Goal: Check status: Check status

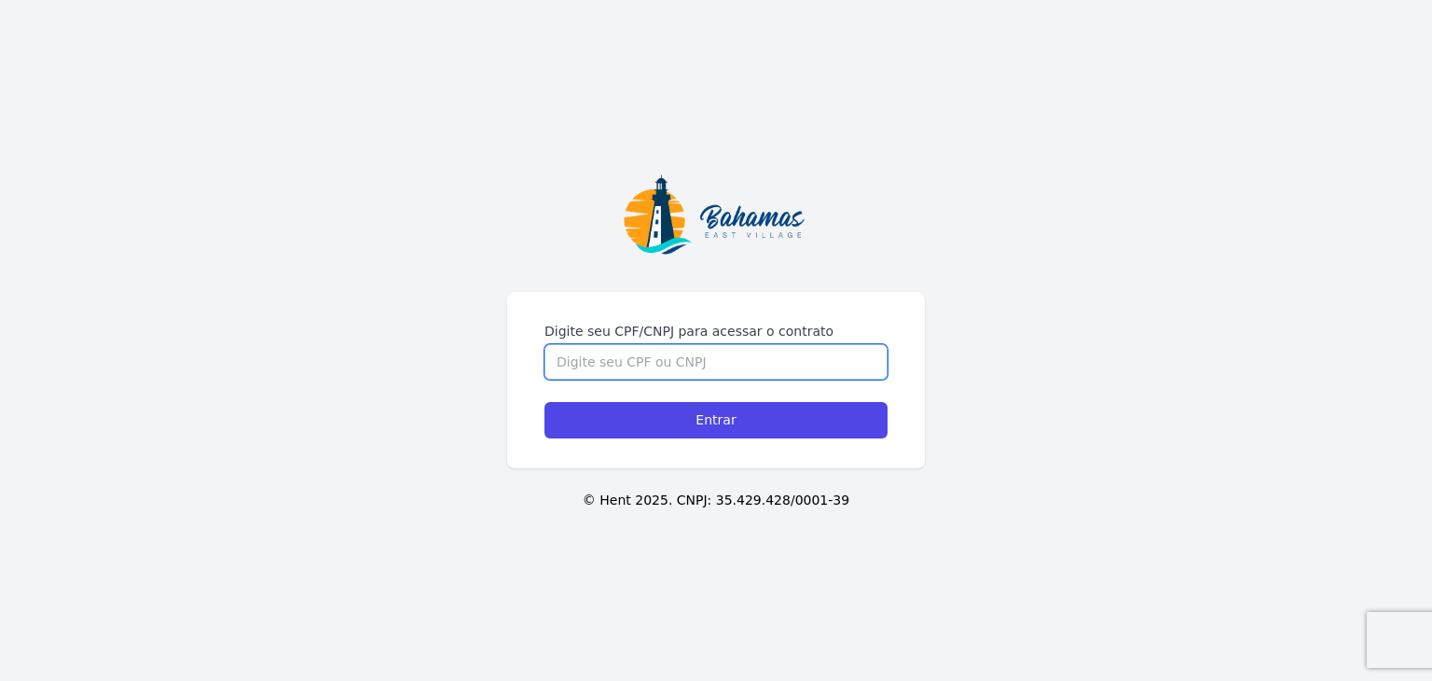
click at [574, 366] on input "Digite seu CPF/CNPJ para acessar o contrato" at bounding box center [716, 361] width 343 height 35
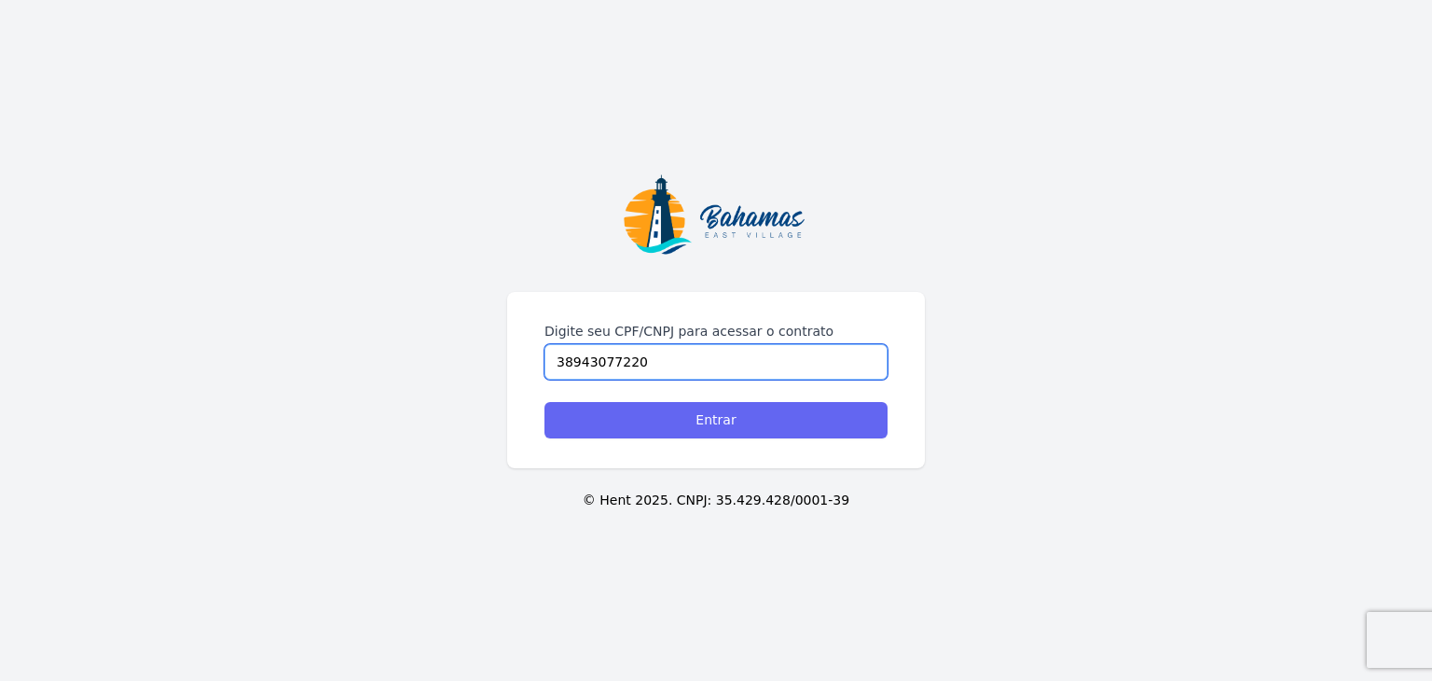
type input "38943077220"
click at [633, 421] on input "Entrar" at bounding box center [716, 420] width 343 height 36
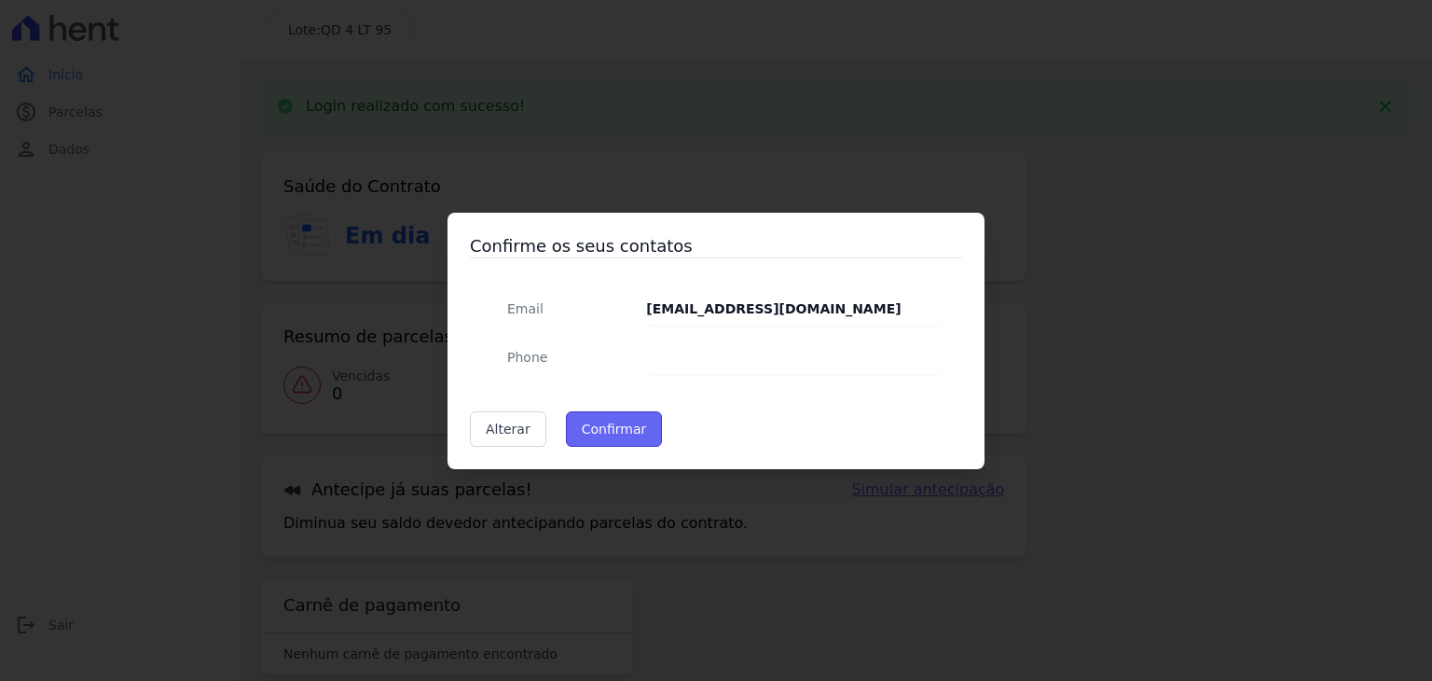
click at [603, 430] on button "Confirmar" at bounding box center [614, 428] width 97 height 35
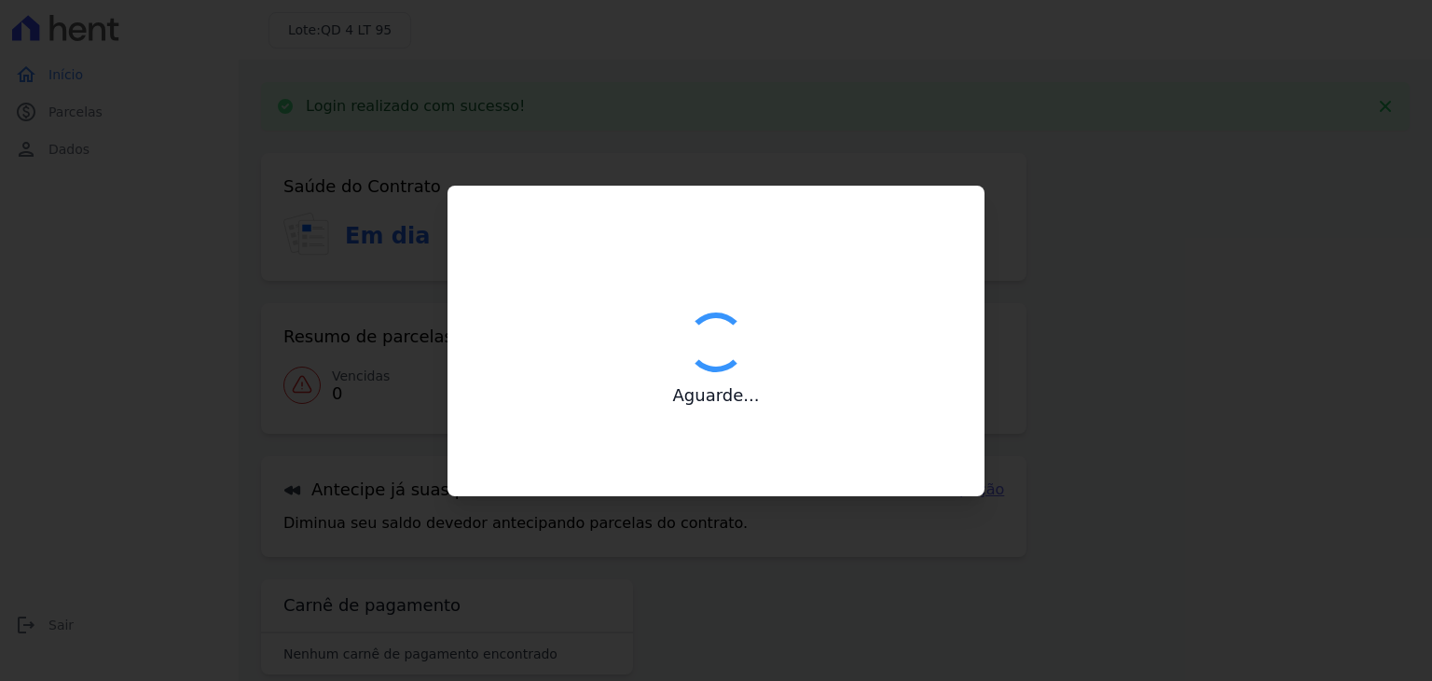
type input "Contatos confirmados com sucesso."
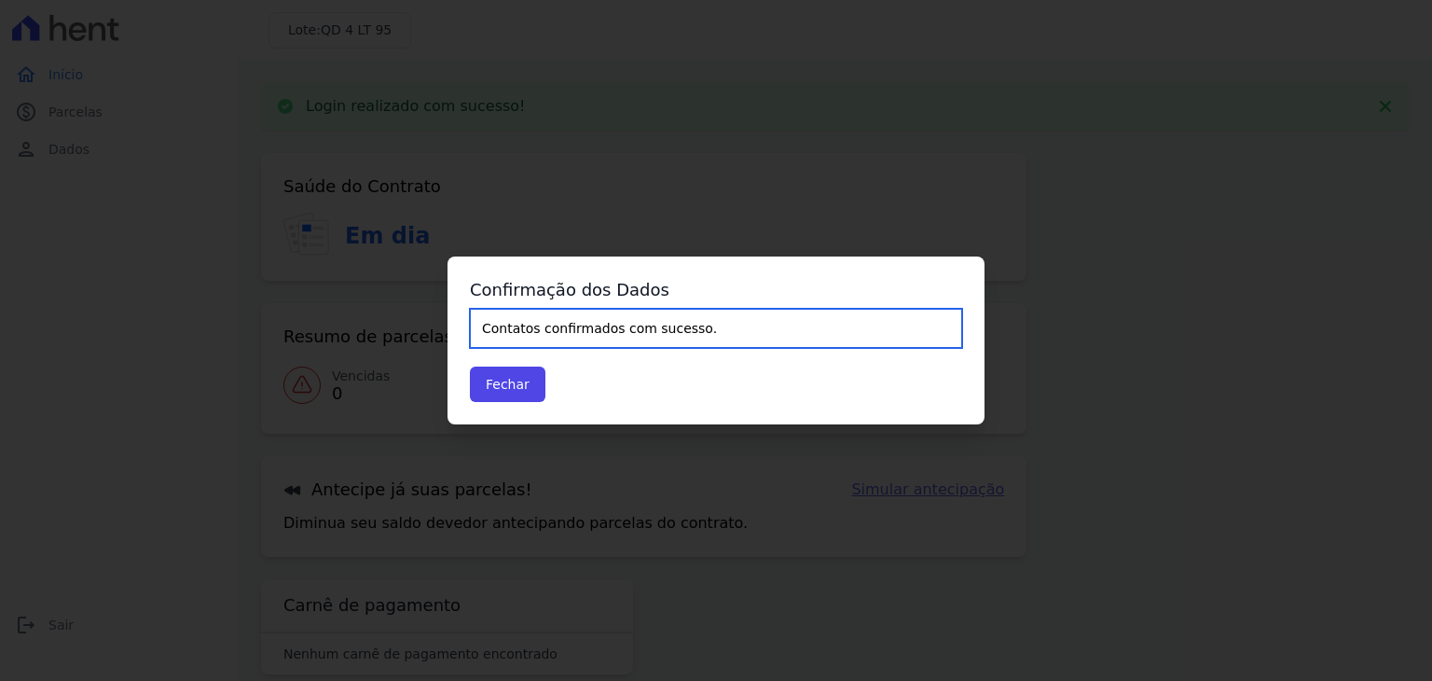
click at [560, 330] on input "Contatos confirmados com sucesso." at bounding box center [716, 328] width 492 height 39
